Goal: Information Seeking & Learning: Learn about a topic

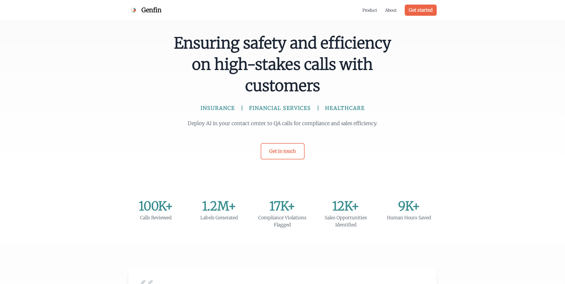
drag, startPoint x: 474, startPoint y: 247, endPoint x: 461, endPoint y: 153, distance: 95.2
click at [290, 145] on link "Get in touch" at bounding box center [282, 151] width 44 height 16
drag, startPoint x: 435, startPoint y: 152, endPoint x: 430, endPoint y: 67, distance: 84.5
click at [391, 11] on link "About" at bounding box center [390, 10] width 11 height 6
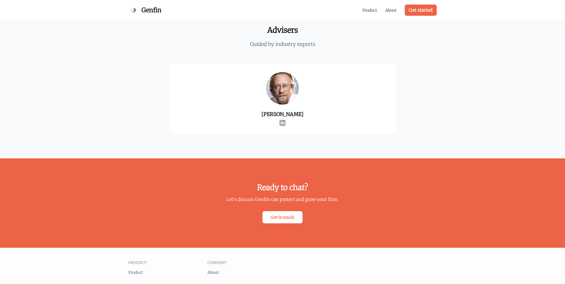
scroll to position [836, 0]
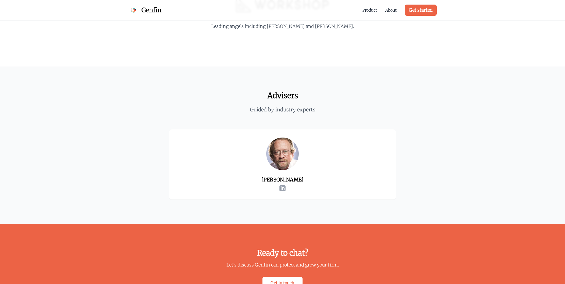
drag, startPoint x: 473, startPoint y: 197, endPoint x: 461, endPoint y: 138, distance: 60.3
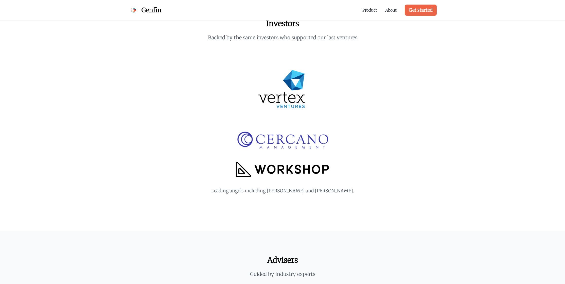
scroll to position [624, 0]
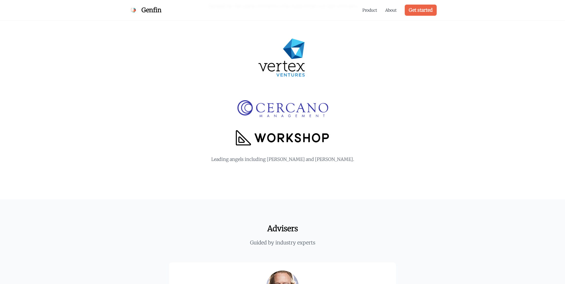
drag, startPoint x: 476, startPoint y: 245, endPoint x: 458, endPoint y: 109, distance: 137.5
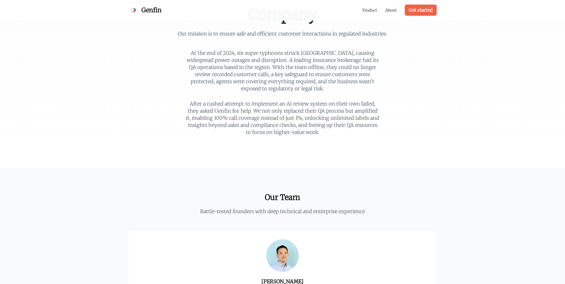
scroll to position [0, 0]
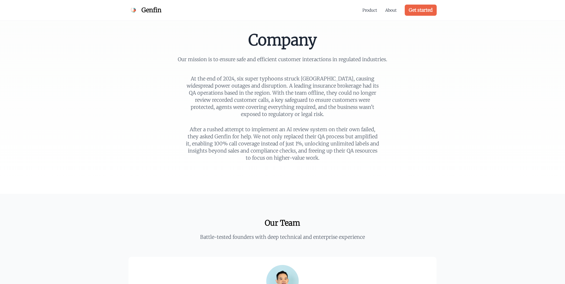
click at [371, 6] on div "Product About Get started" at bounding box center [399, 10] width 74 height 20
click at [372, 10] on link "Product" at bounding box center [369, 10] width 15 height 6
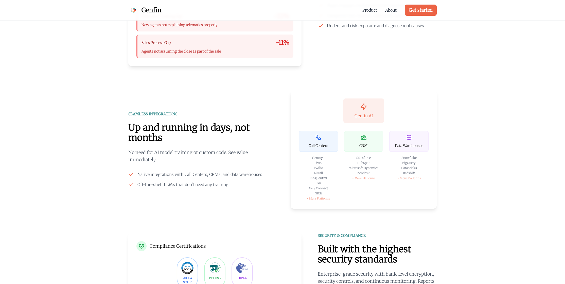
scroll to position [698, 0]
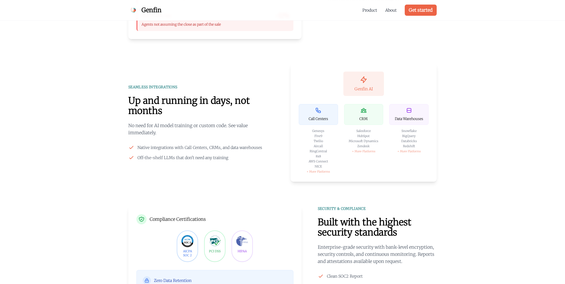
click at [325, 173] on div "+ More Platforms" at bounding box center [317, 171] width 39 height 4
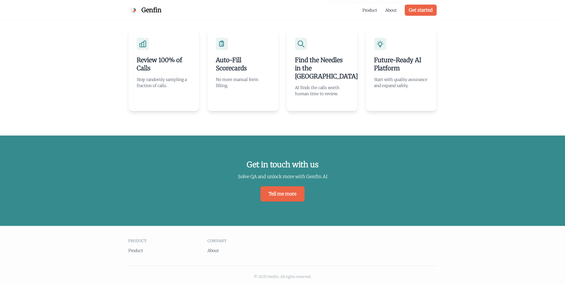
scroll to position [1030, 0]
